Goal: Transaction & Acquisition: Purchase product/service

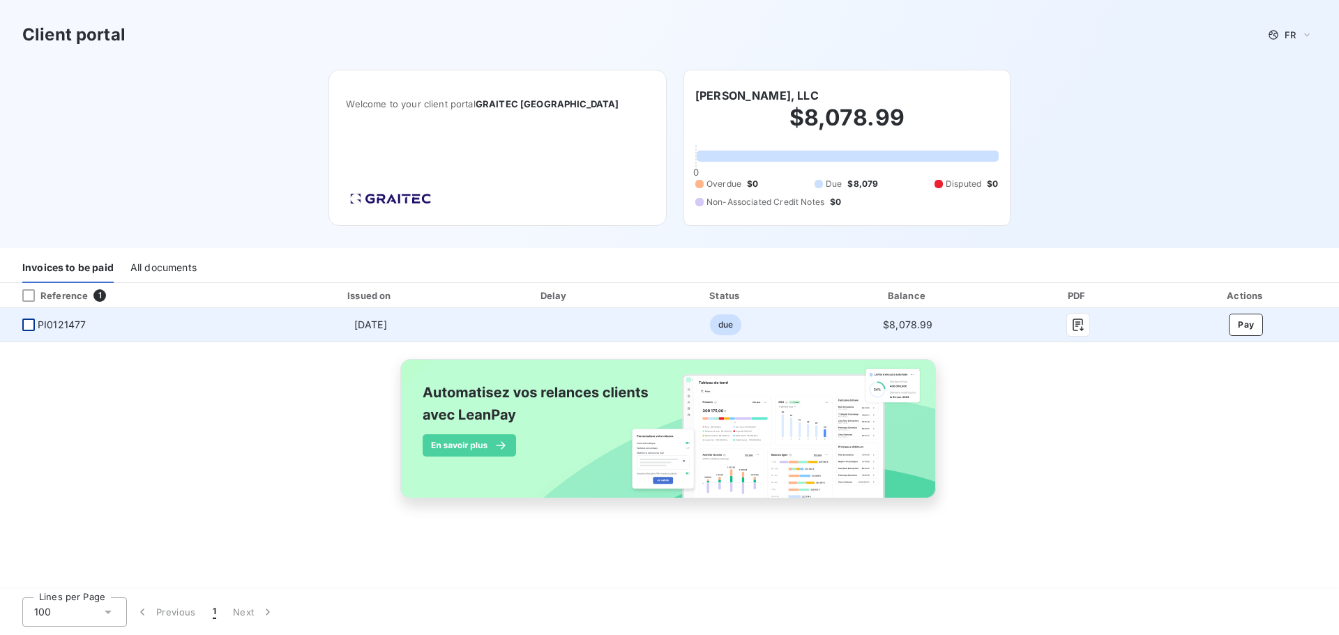
click at [31, 328] on div at bounding box center [28, 325] width 13 height 13
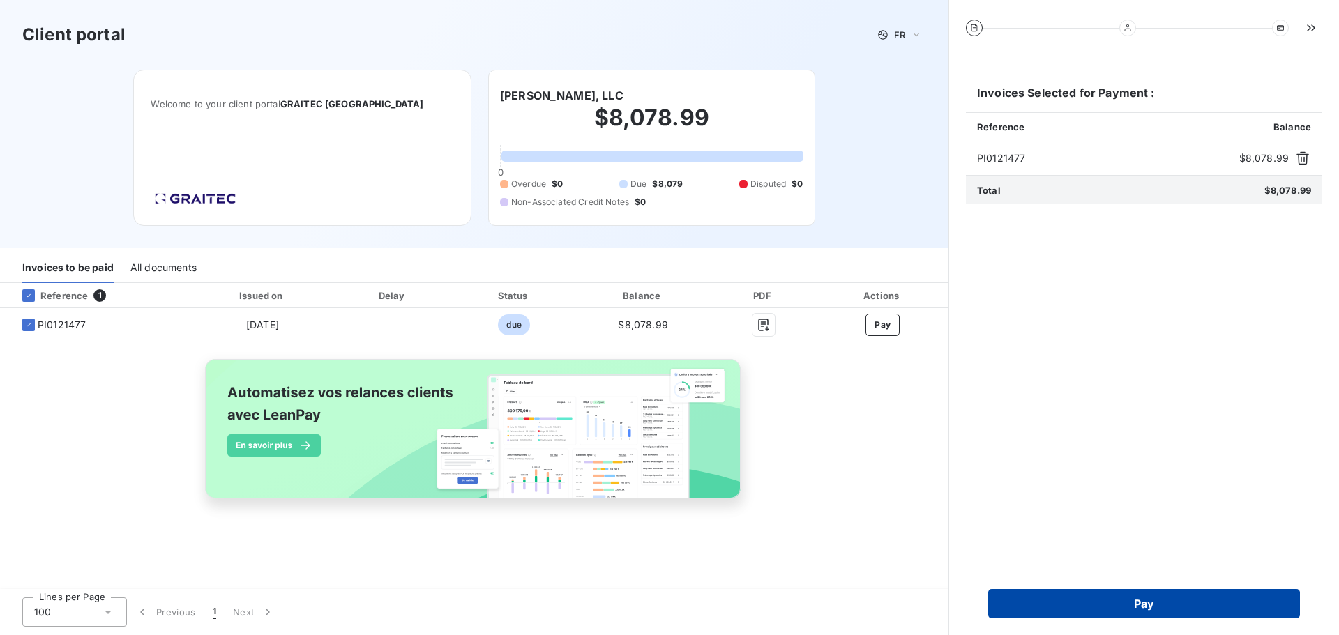
click at [1126, 598] on button "Pay" at bounding box center [1144, 603] width 312 height 29
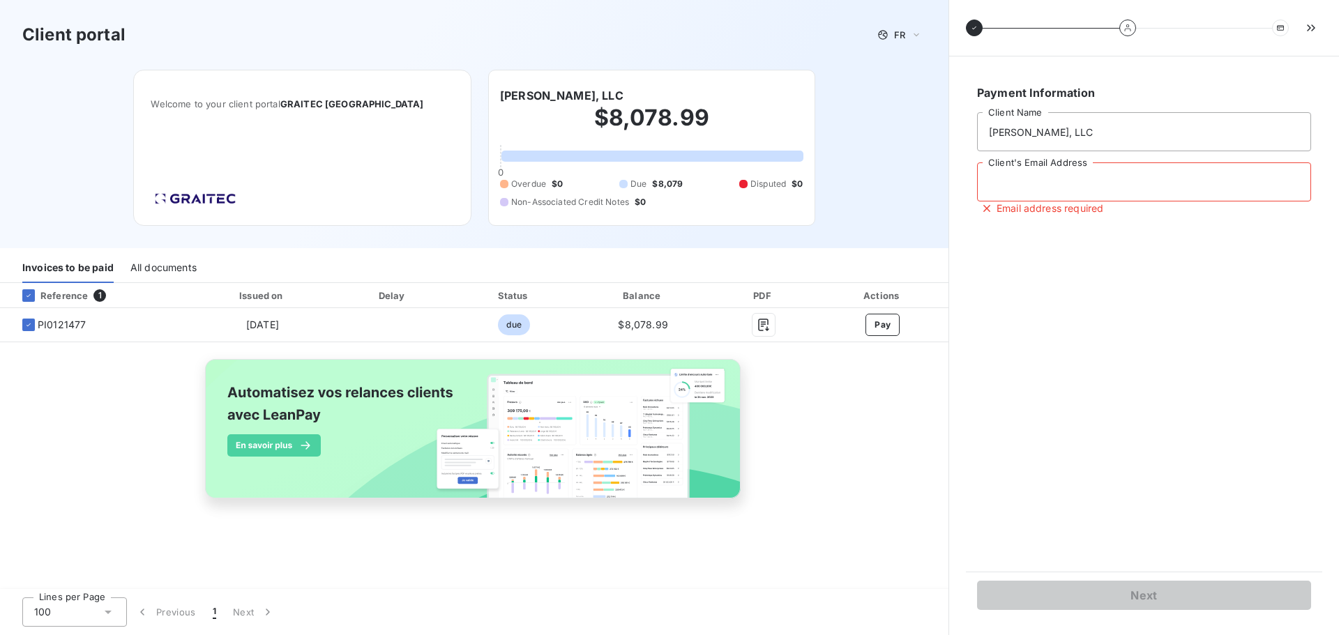
click at [1105, 186] on input "Client's Email Address" at bounding box center [1144, 182] width 334 height 39
type input "[EMAIL_ADDRESS][DOMAIN_NAME]"
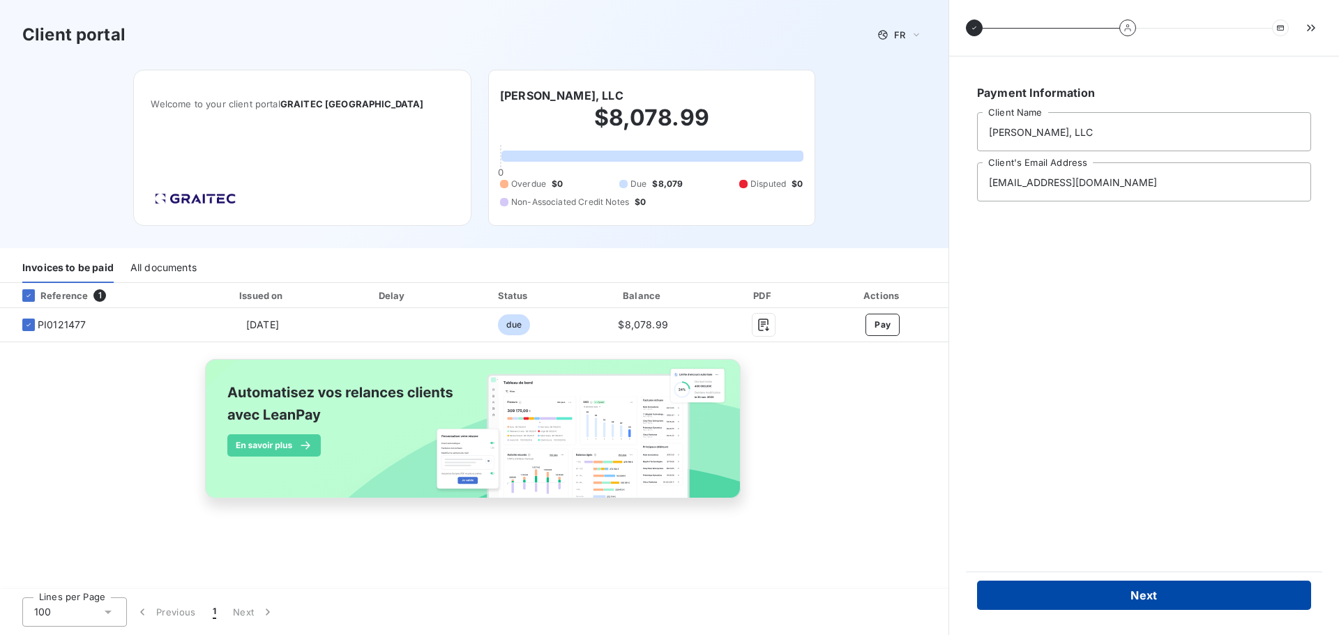
click at [1167, 595] on button "Next" at bounding box center [1144, 595] width 334 height 29
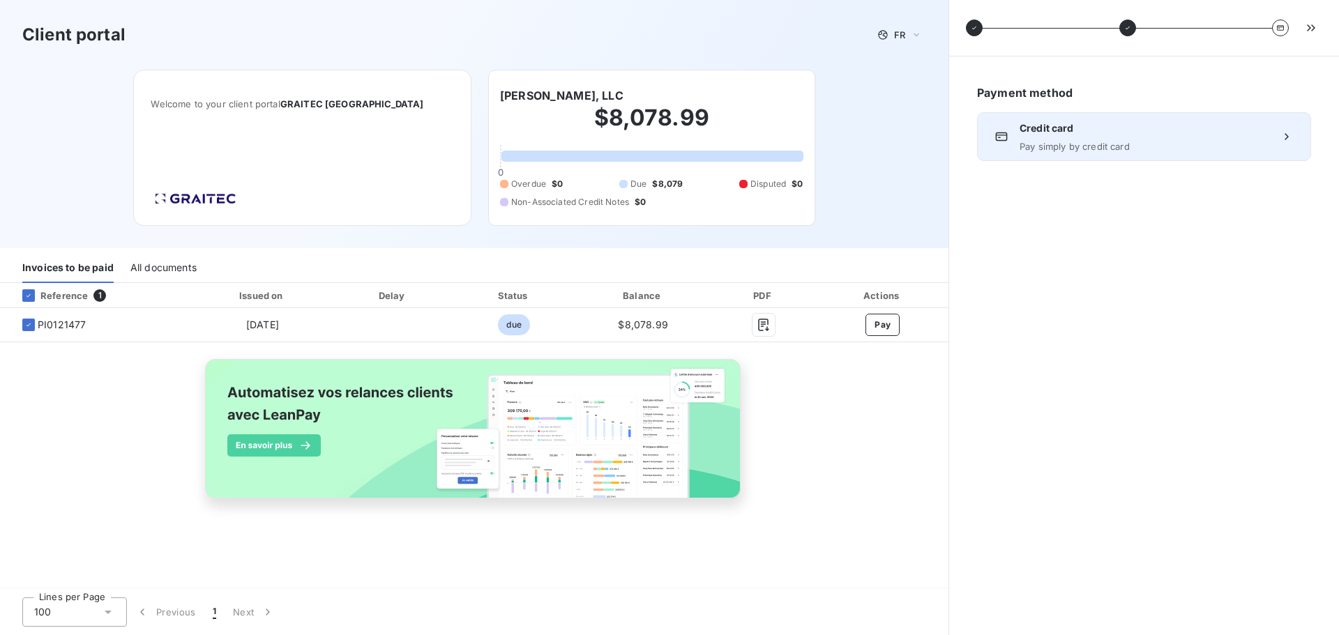
click at [1119, 141] on span "Pay simply by credit card" at bounding box center [1144, 146] width 249 height 11
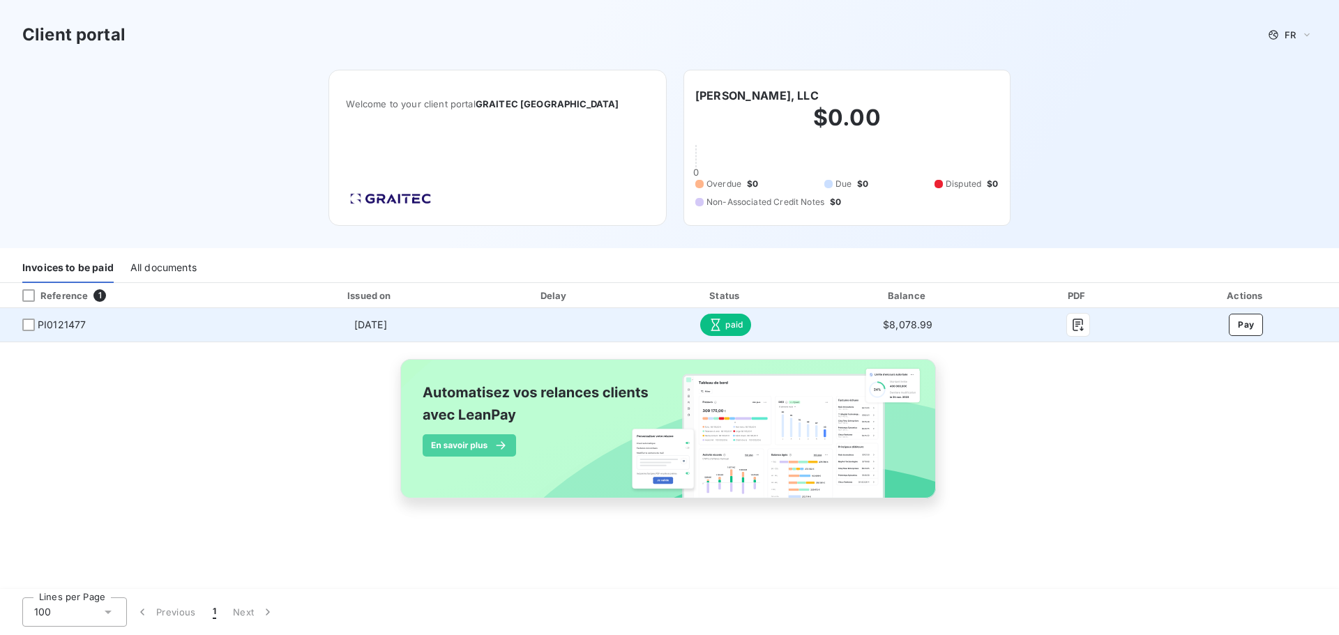
click at [736, 327] on span "paid" at bounding box center [725, 325] width 51 height 22
click at [714, 329] on icon at bounding box center [716, 325] width 14 height 14
click at [1071, 325] on icon "button" at bounding box center [1078, 325] width 14 height 14
click at [31, 326] on div at bounding box center [28, 325] width 13 height 13
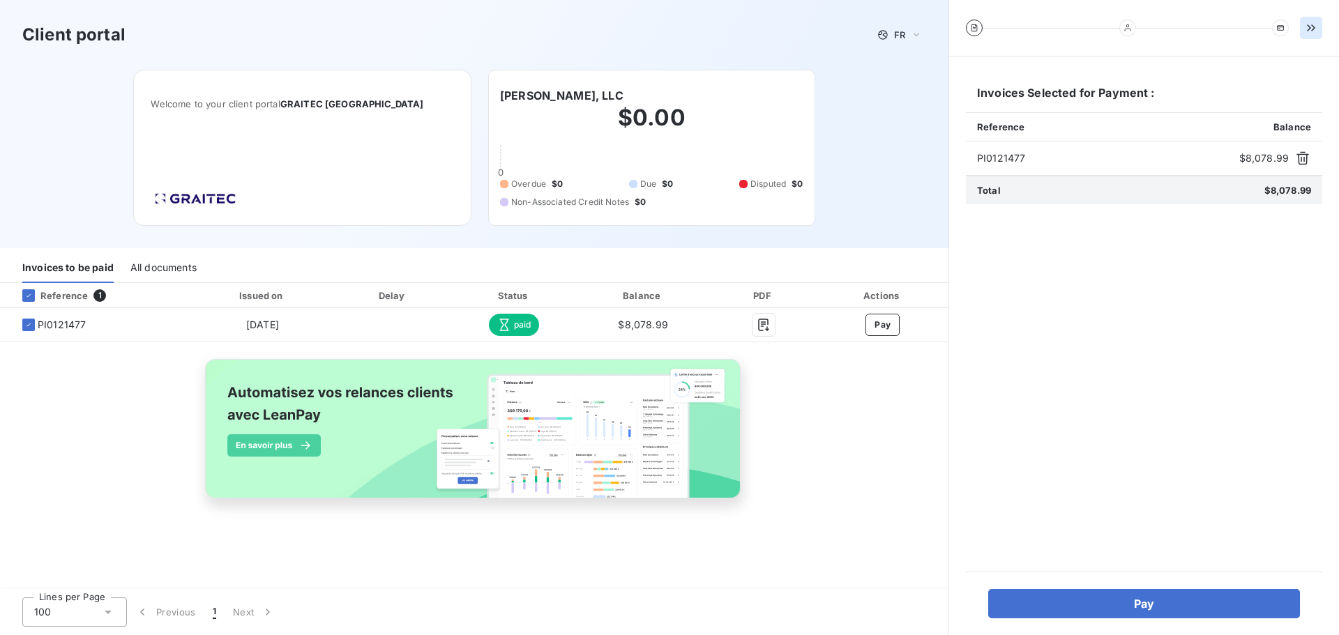
click at [1314, 29] on icon "button" at bounding box center [1311, 27] width 8 height 6
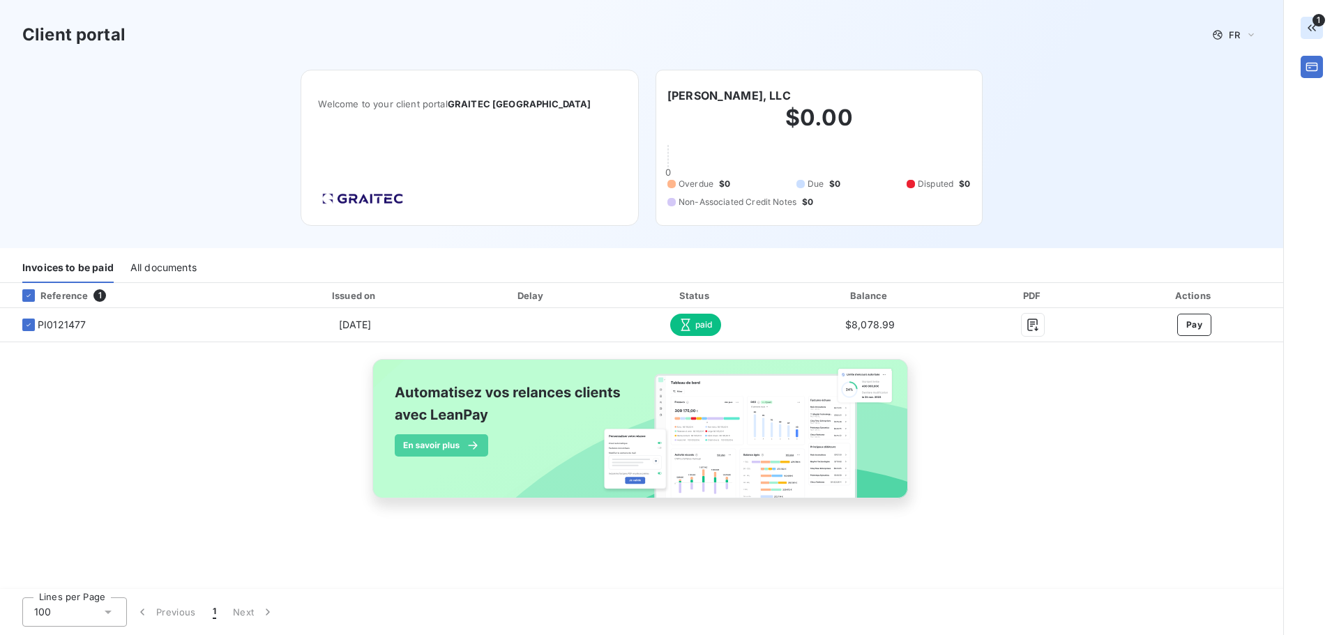
click at [1264, 33] on div "Client portal FR" at bounding box center [641, 35] width 1283 height 70
click at [1258, 34] on div "FR" at bounding box center [1234, 35] width 53 height 17
click at [1241, 87] on span "English" at bounding box center [1237, 89] width 32 height 13
click at [1317, 28] on icon "button" at bounding box center [1312, 28] width 14 height 14
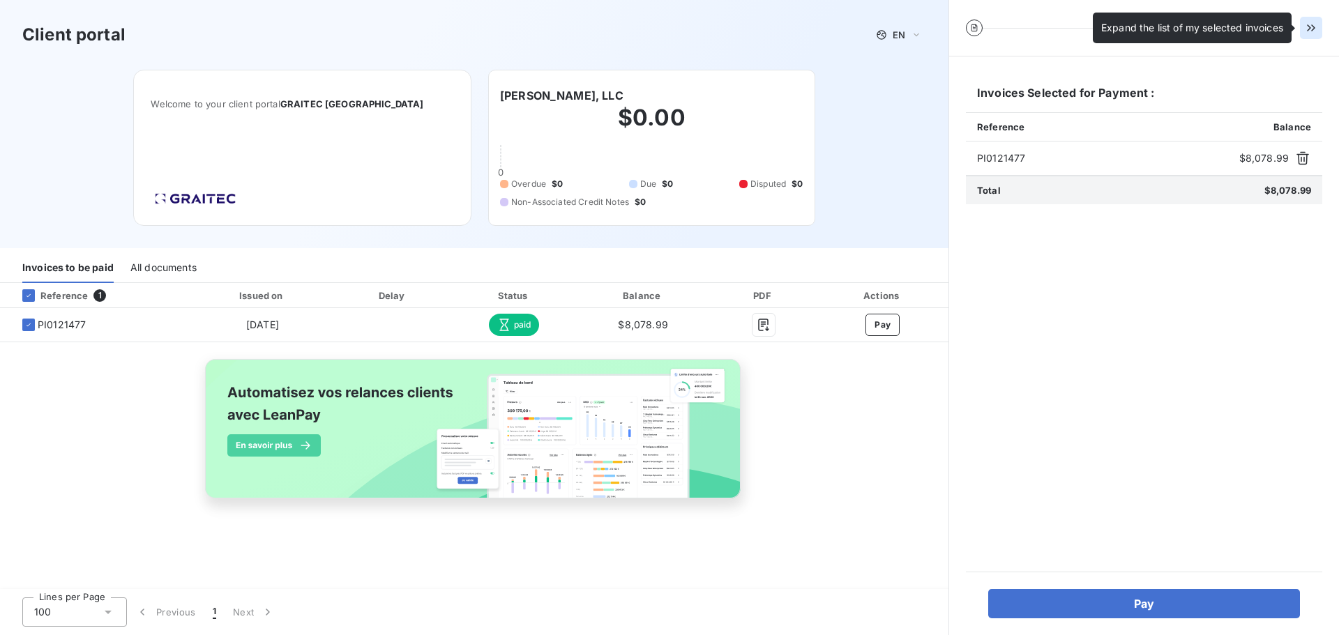
click at [1317, 27] on icon "button" at bounding box center [1311, 28] width 14 height 14
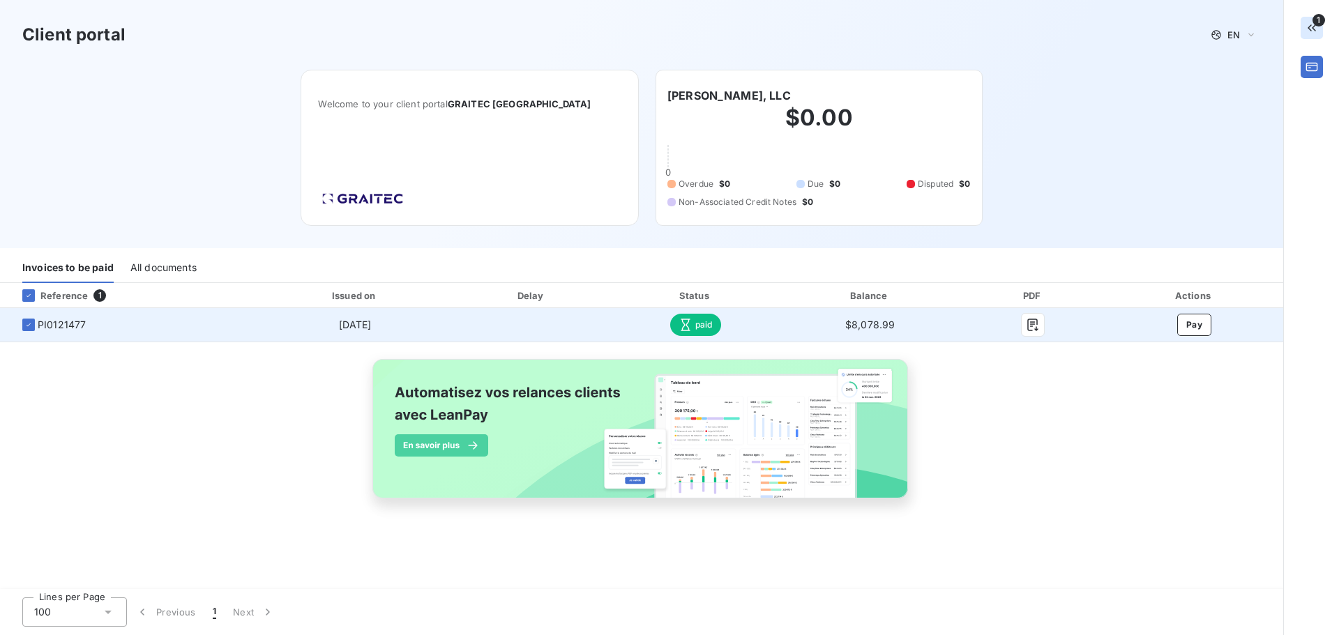
click at [709, 333] on span "paid" at bounding box center [695, 325] width 51 height 22
